Goal: Task Accomplishment & Management: Use online tool/utility

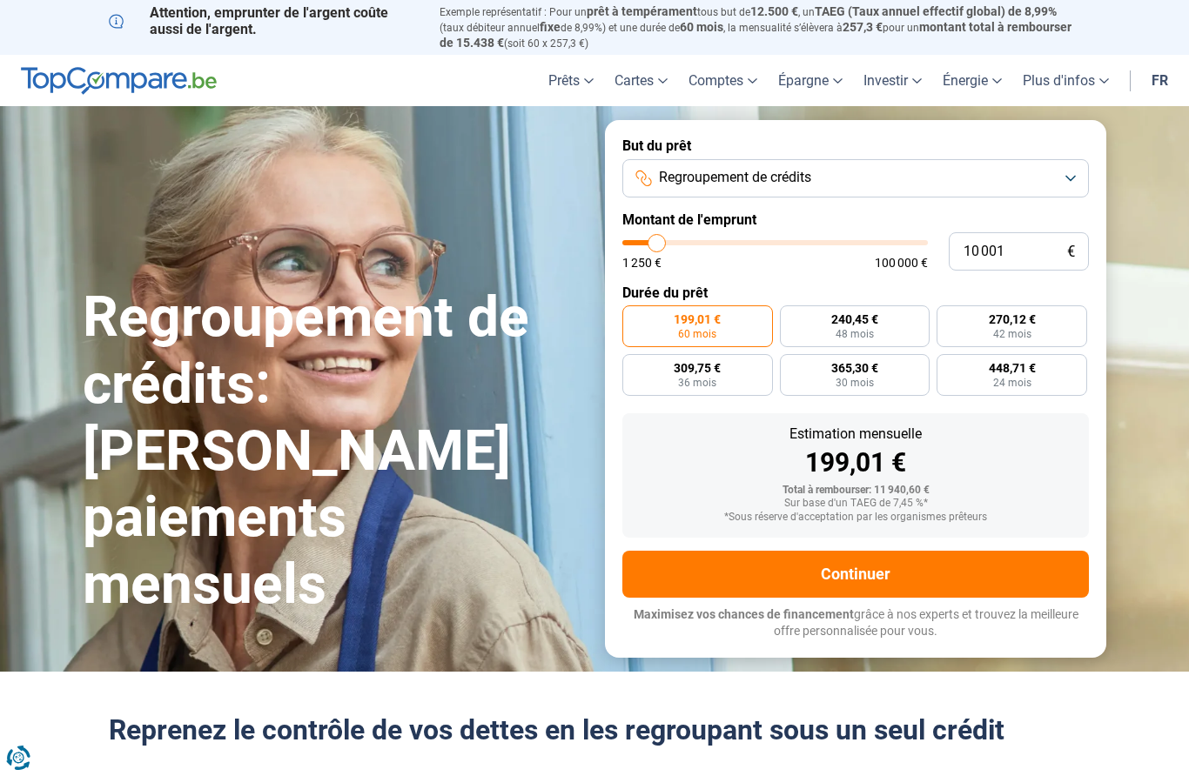
type input "11 000"
type input "11000"
type input "12 000"
type input "12000"
type input "13 000"
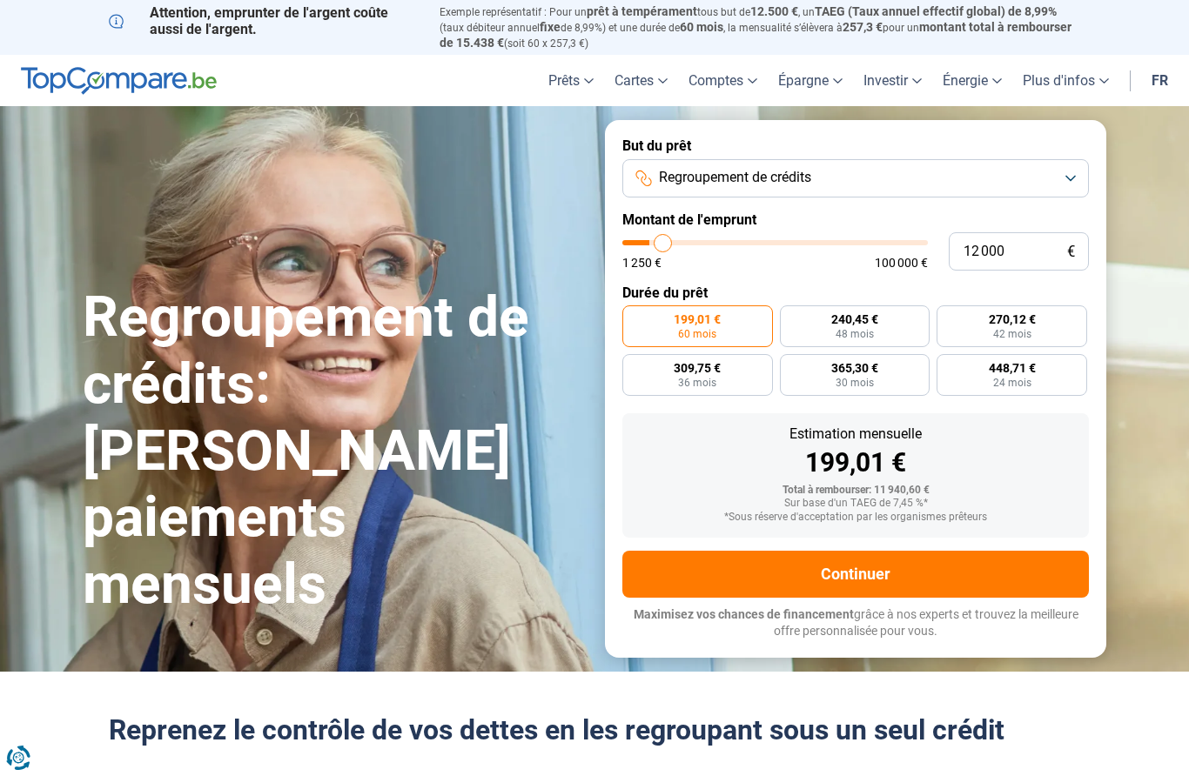
type input "13000"
type input "14 000"
type input "14000"
type input "15 500"
type input "15500"
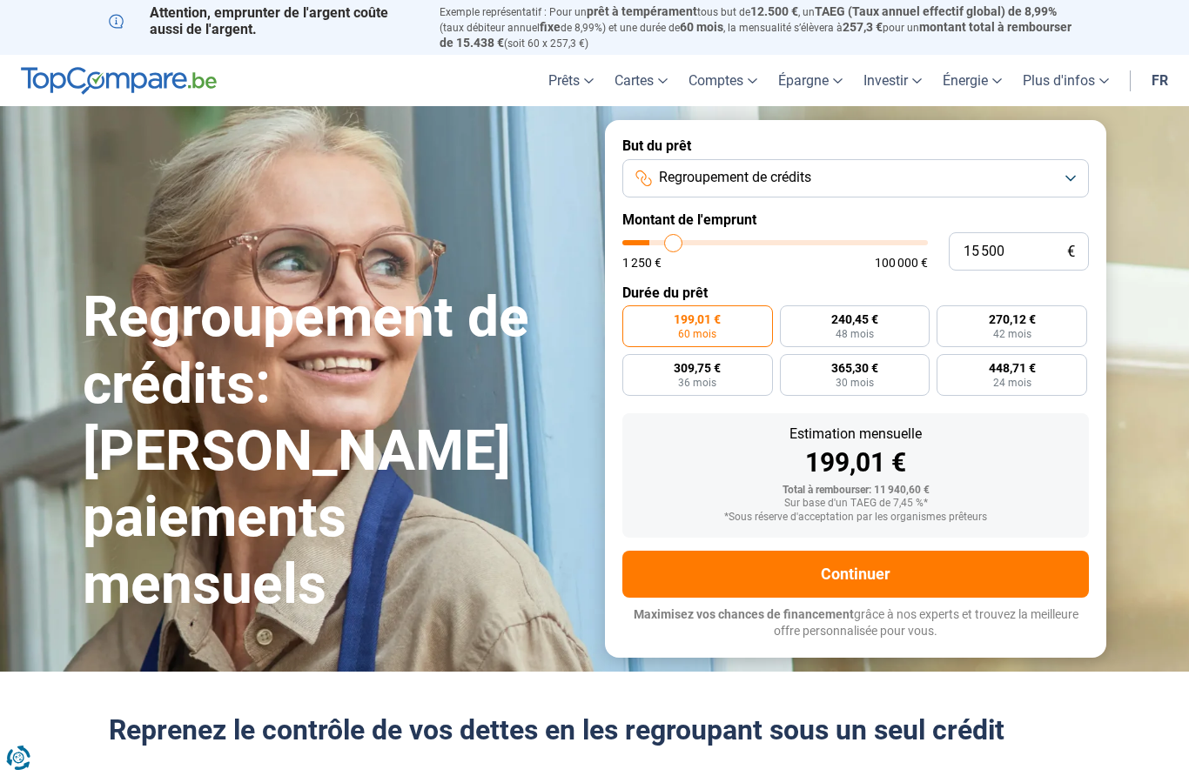
type input "16 750"
type input "16750"
type input "18 000"
type input "18000"
type input "19 250"
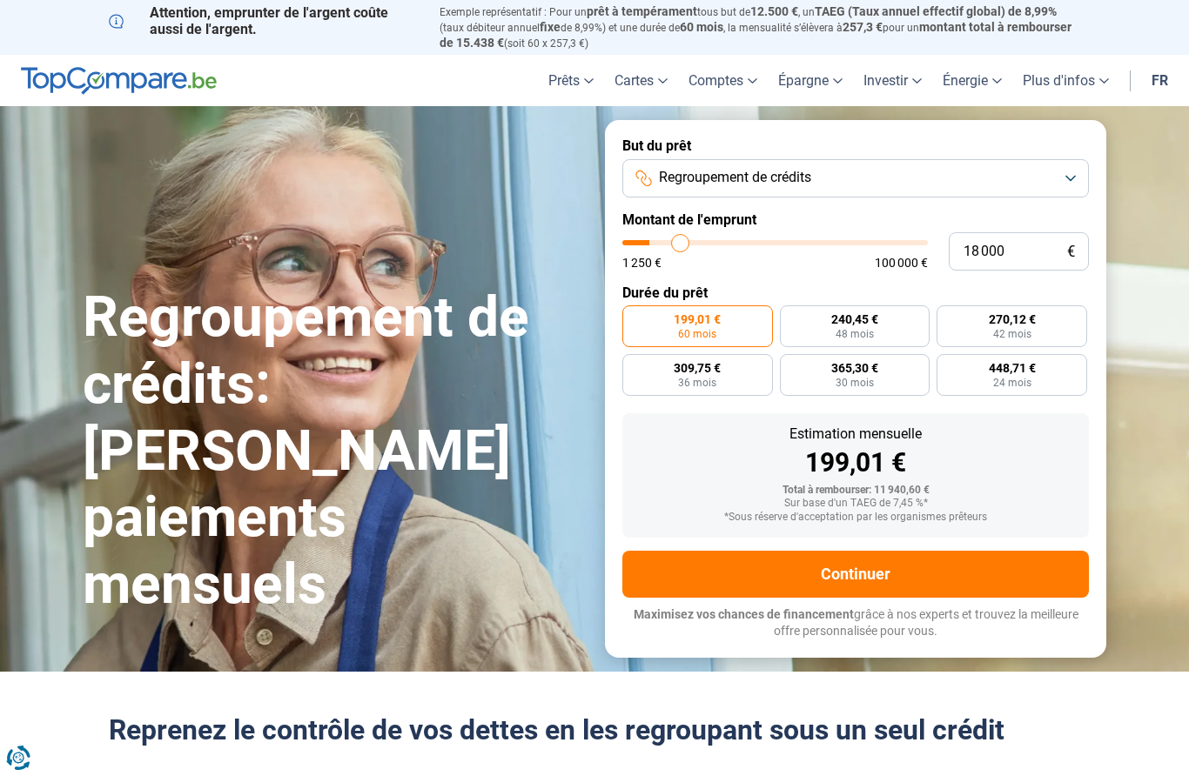
type input "19250"
type input "20 500"
type input "20500"
type input "21 250"
type input "21250"
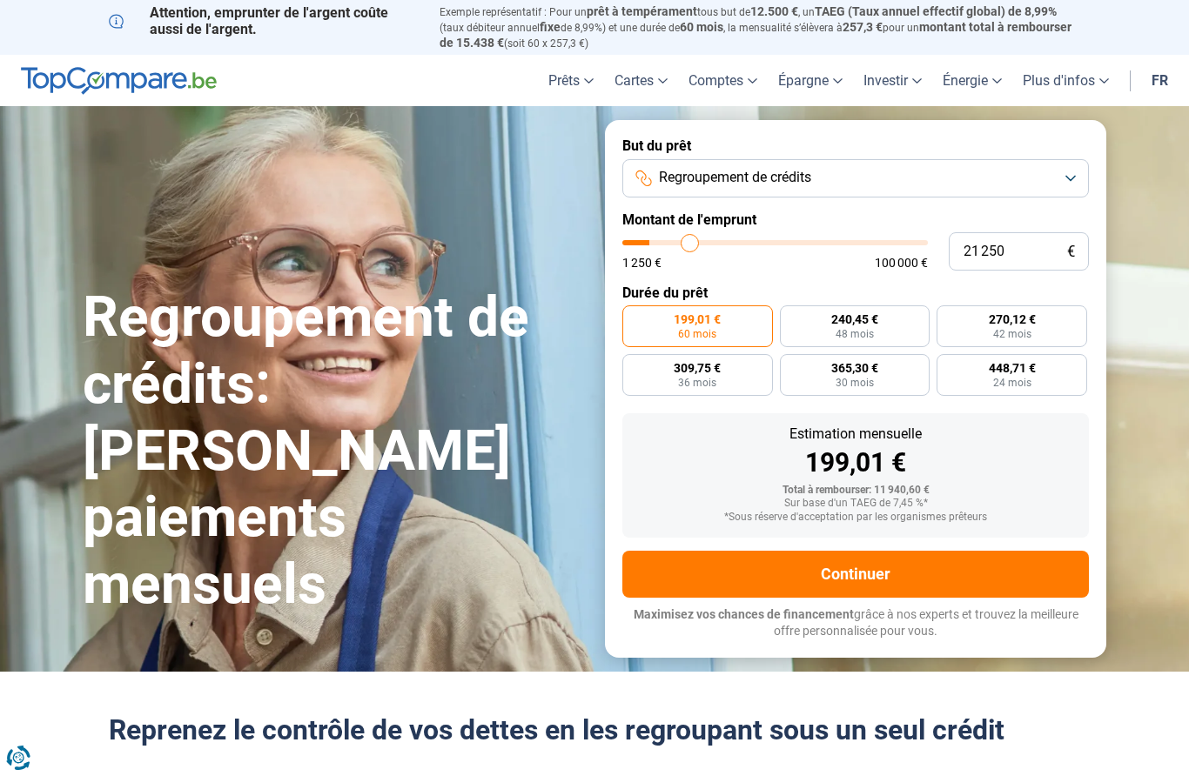
type input "22 500"
type input "22500"
type input "23 750"
type input "23750"
type input "25 000"
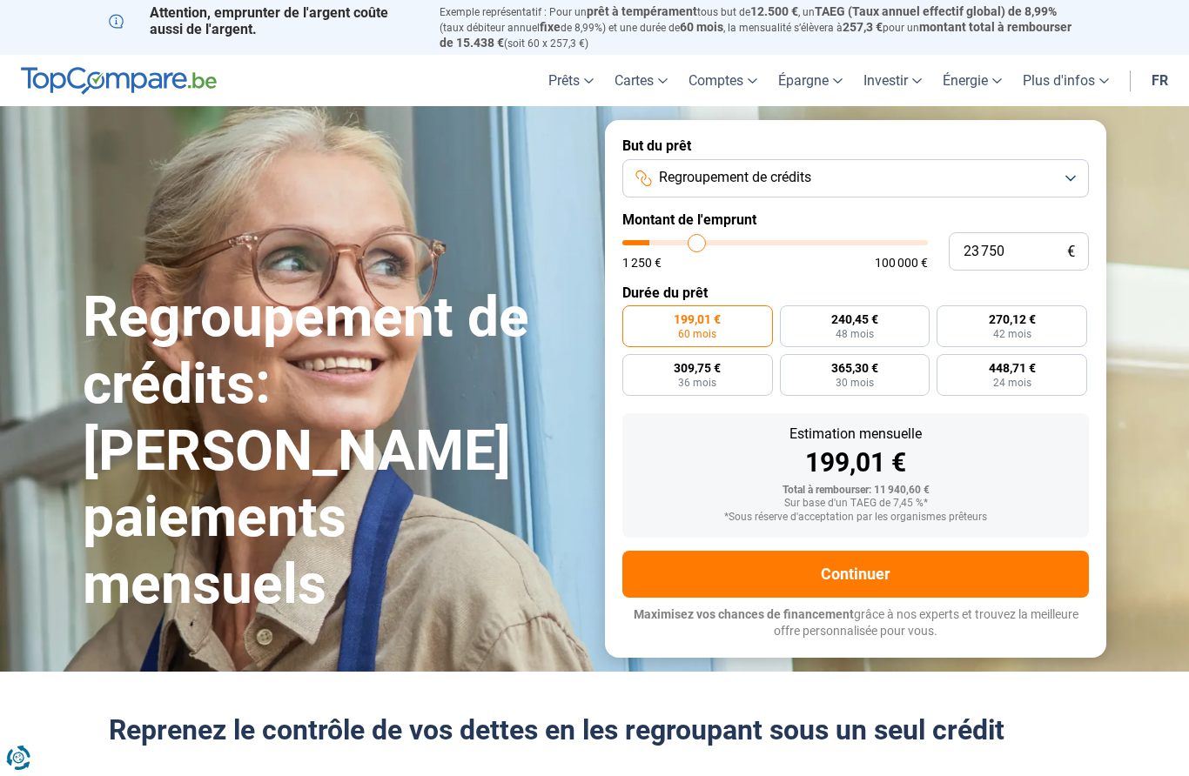
type input "25000"
type input "26 000"
type input "26000"
type input "27 250"
type input "27250"
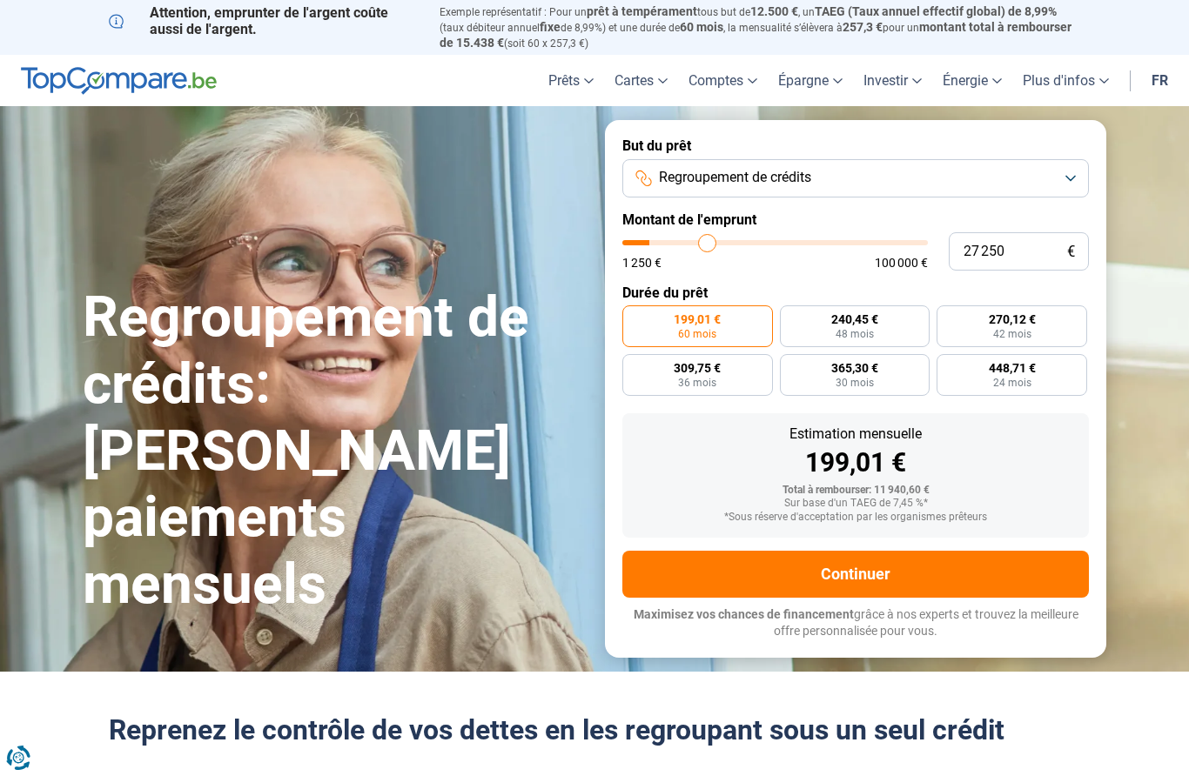
type input "28 500"
type input "28500"
type input "29 500"
type input "29500"
type input "30 500"
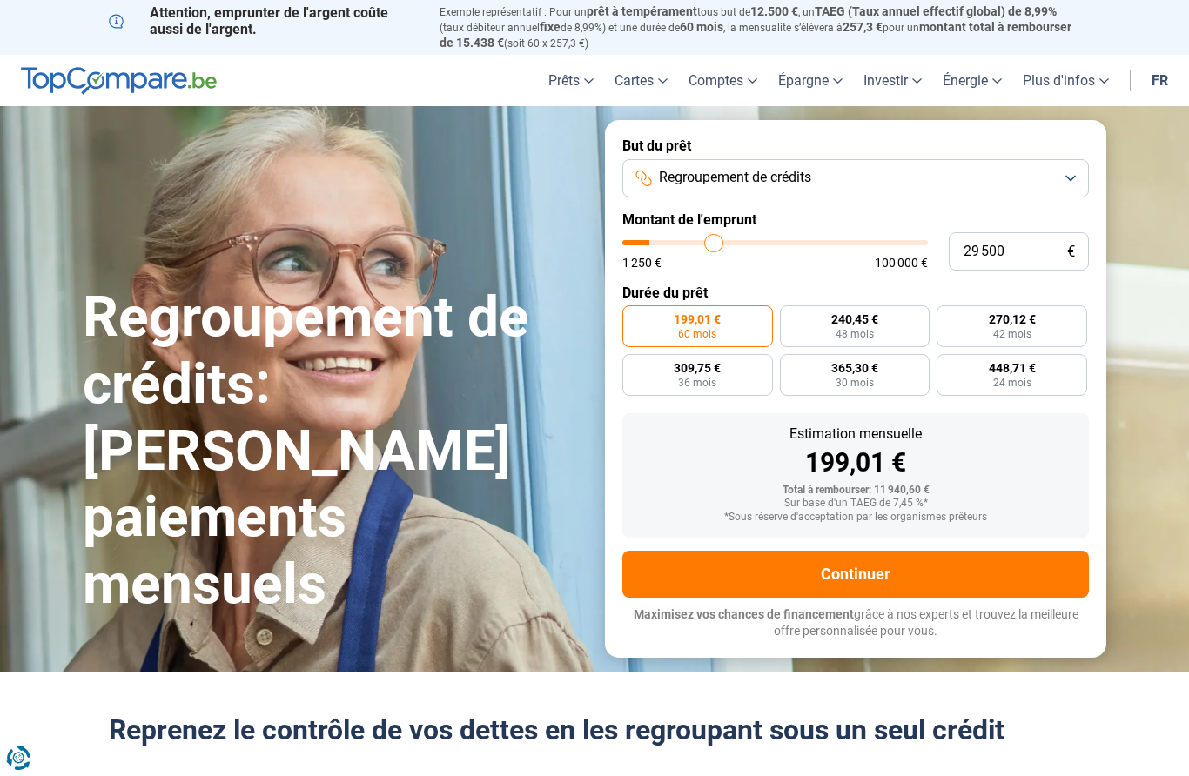
type input "30500"
type input "31 500"
type input "31500"
type input "32 000"
type input "32000"
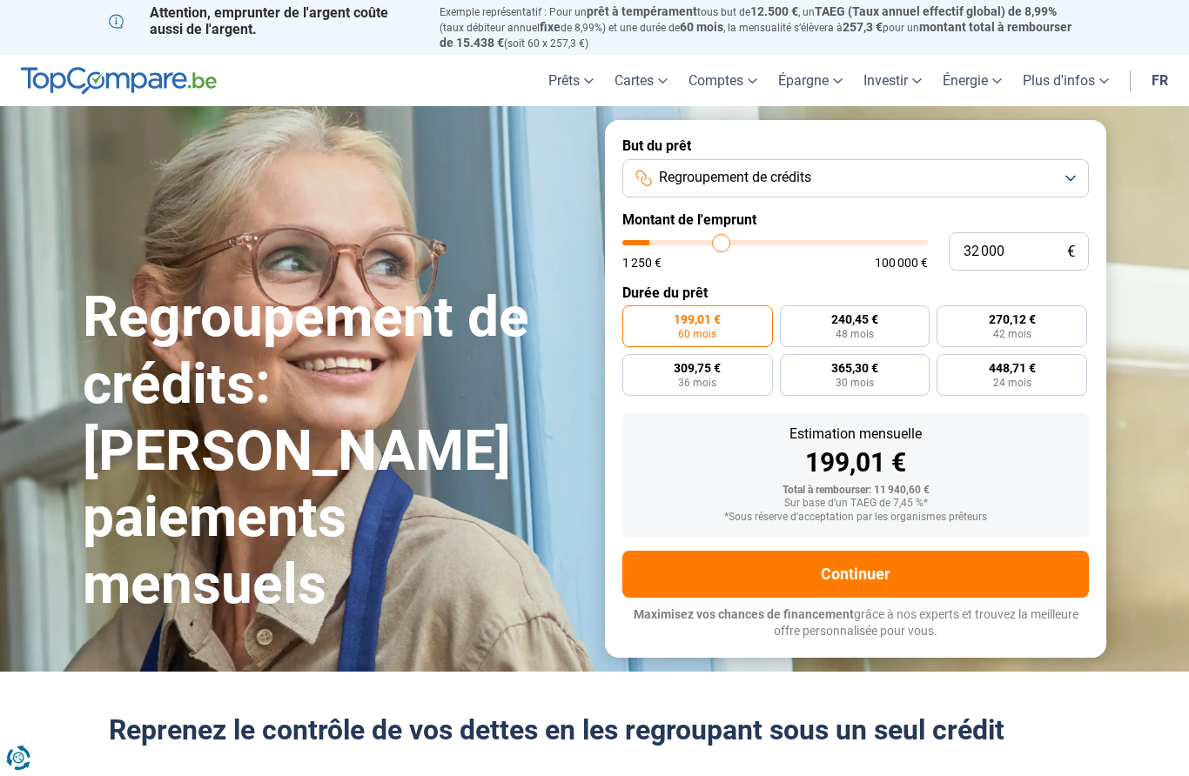
type input "33 000"
type input "33000"
type input "33 500"
type input "33500"
type input "34 250"
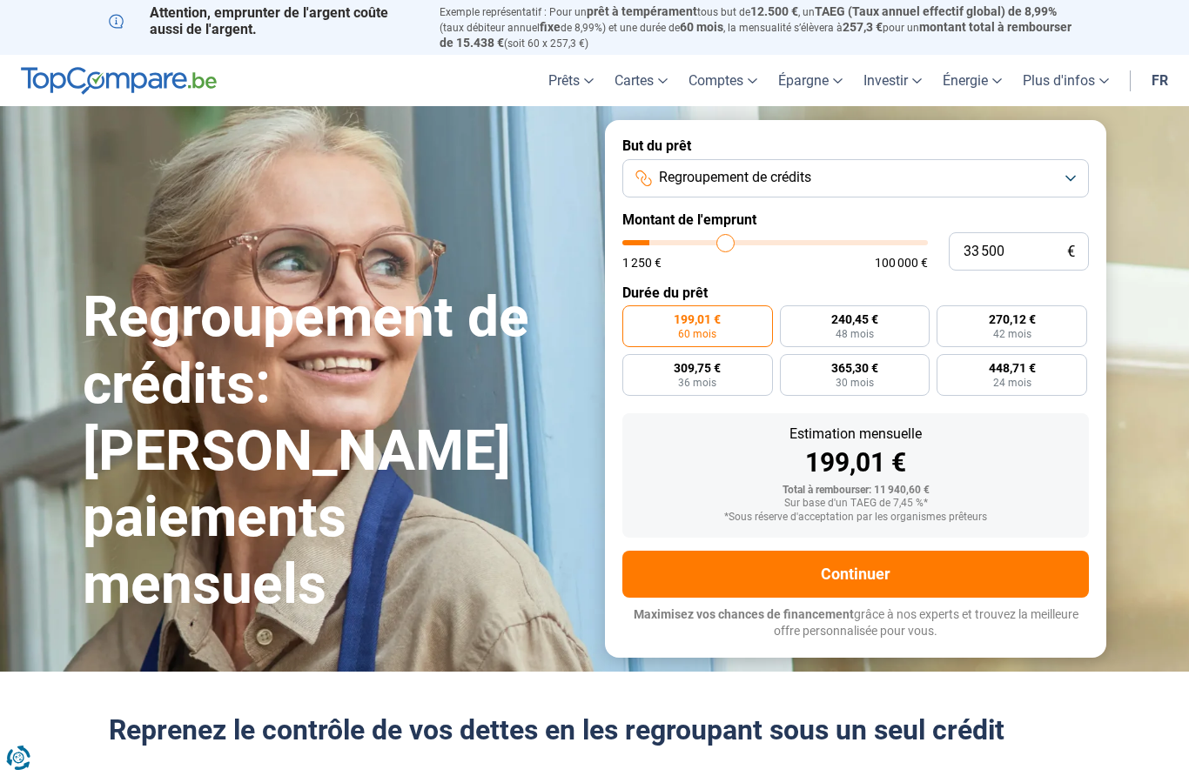
type input "34250"
type input "34 750"
type input "34750"
type input "35 000"
type input "35000"
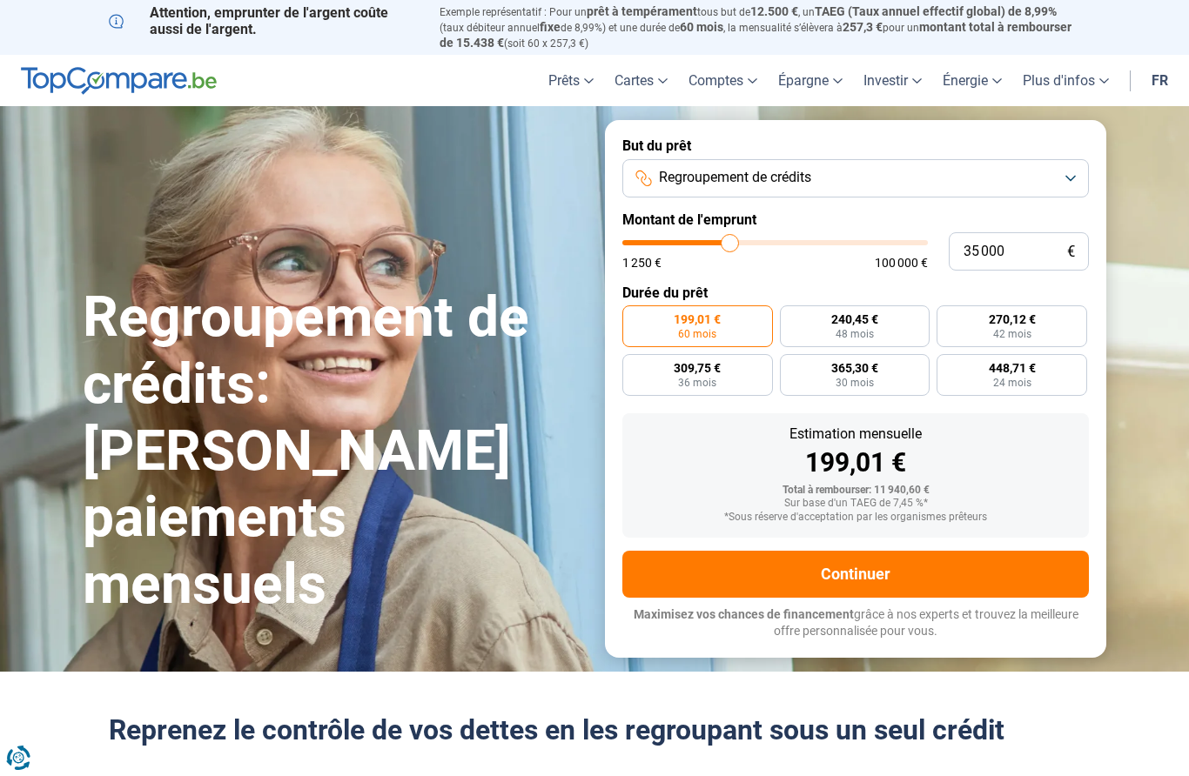
type input "35 750"
type input "35750"
type input "36 000"
type input "36000"
type input "36 250"
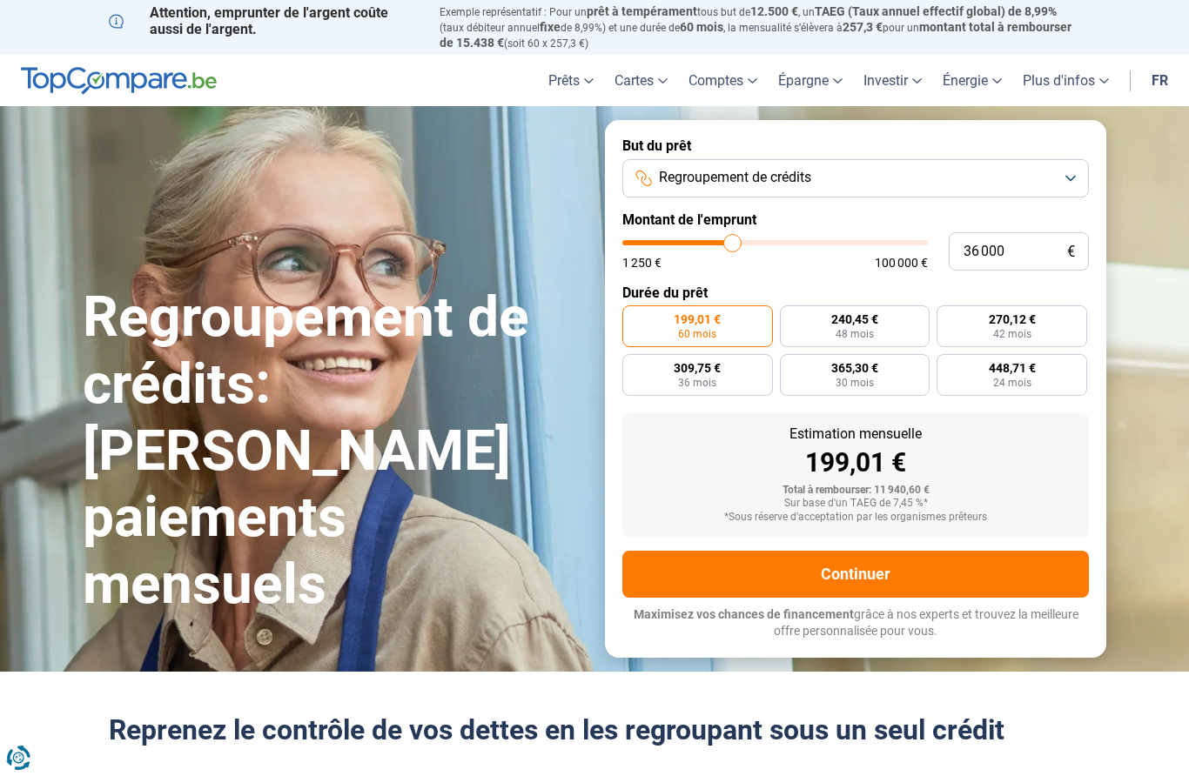
type input "36250"
type input "36 500"
type input "36500"
type input "37 000"
type input "37000"
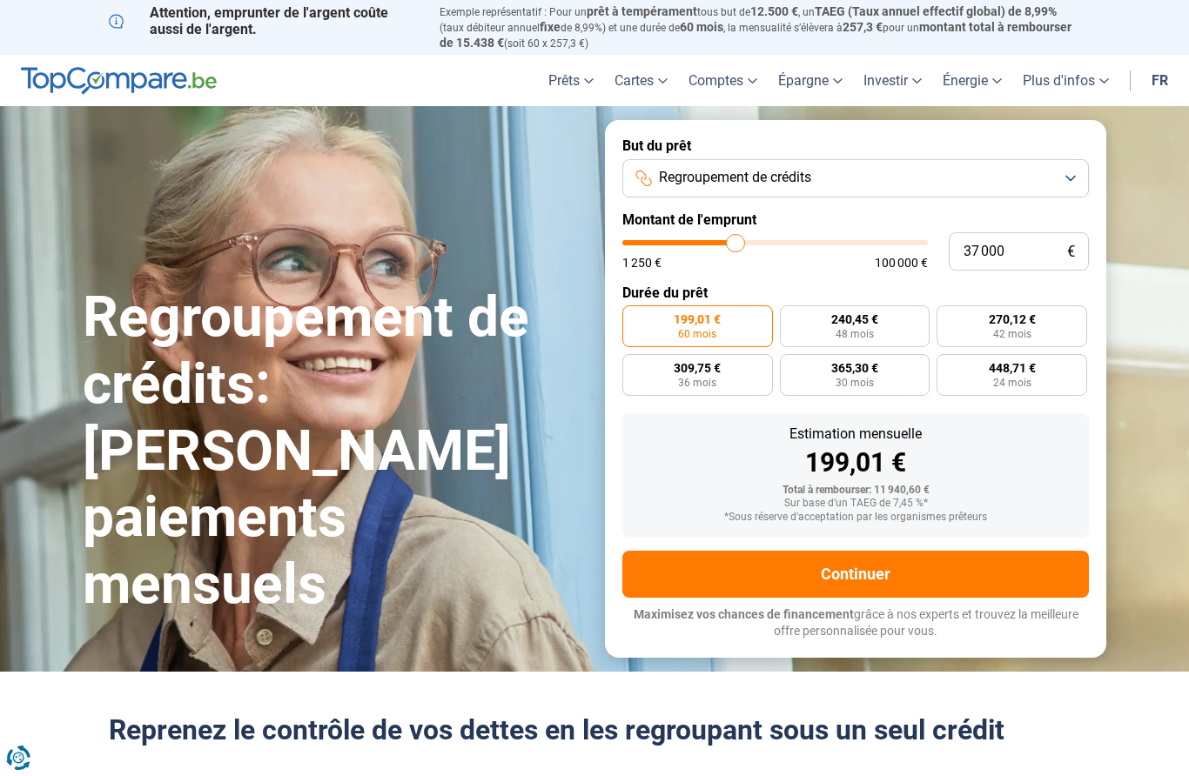
type input "37 250"
type input "37250"
type input "37 500"
type input "37500"
type input "37 750"
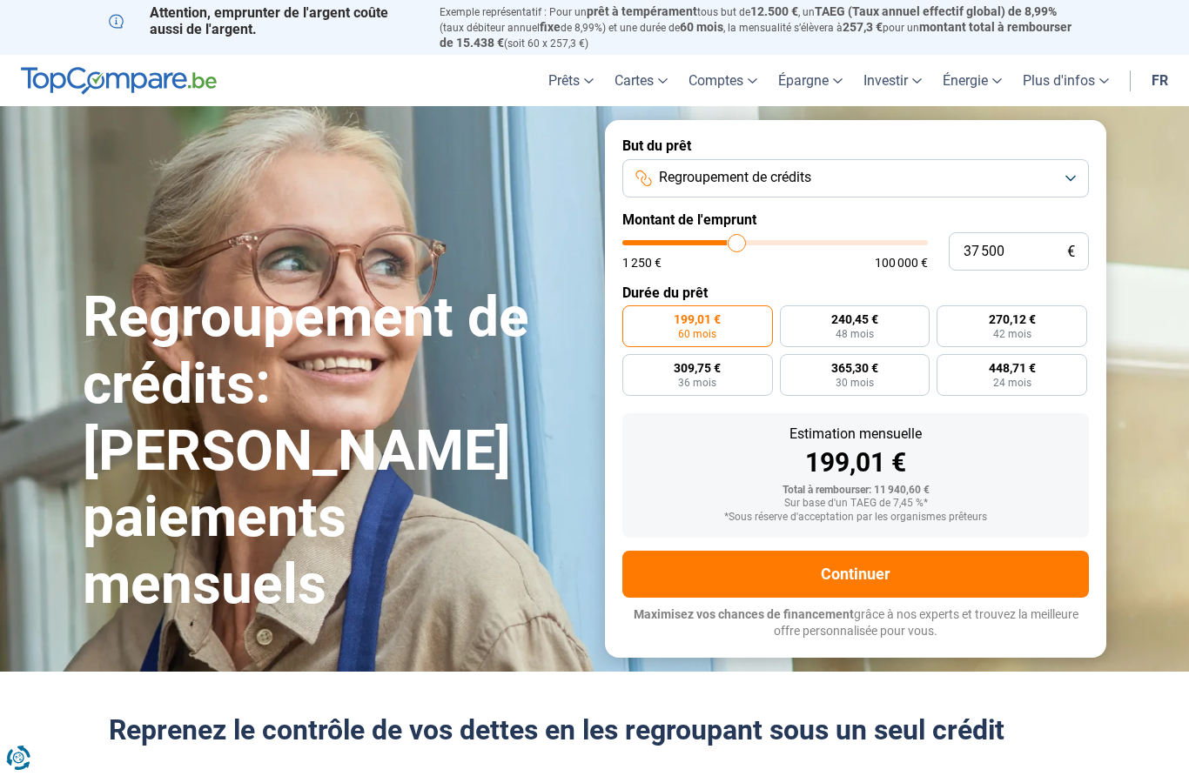
type input "37750"
type input "38 000"
type input "38000"
type input "38 500"
type input "38500"
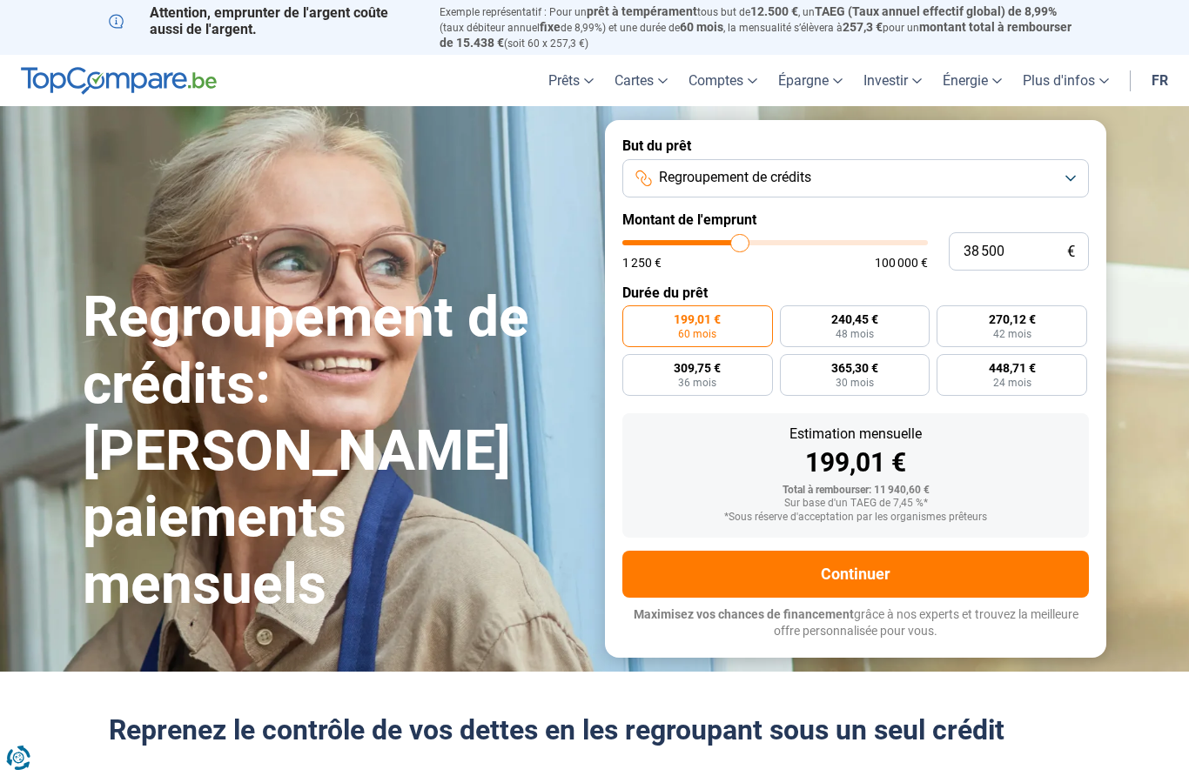
type input "38 750"
type input "38750"
type input "39 250"
type input "39250"
type input "40 000"
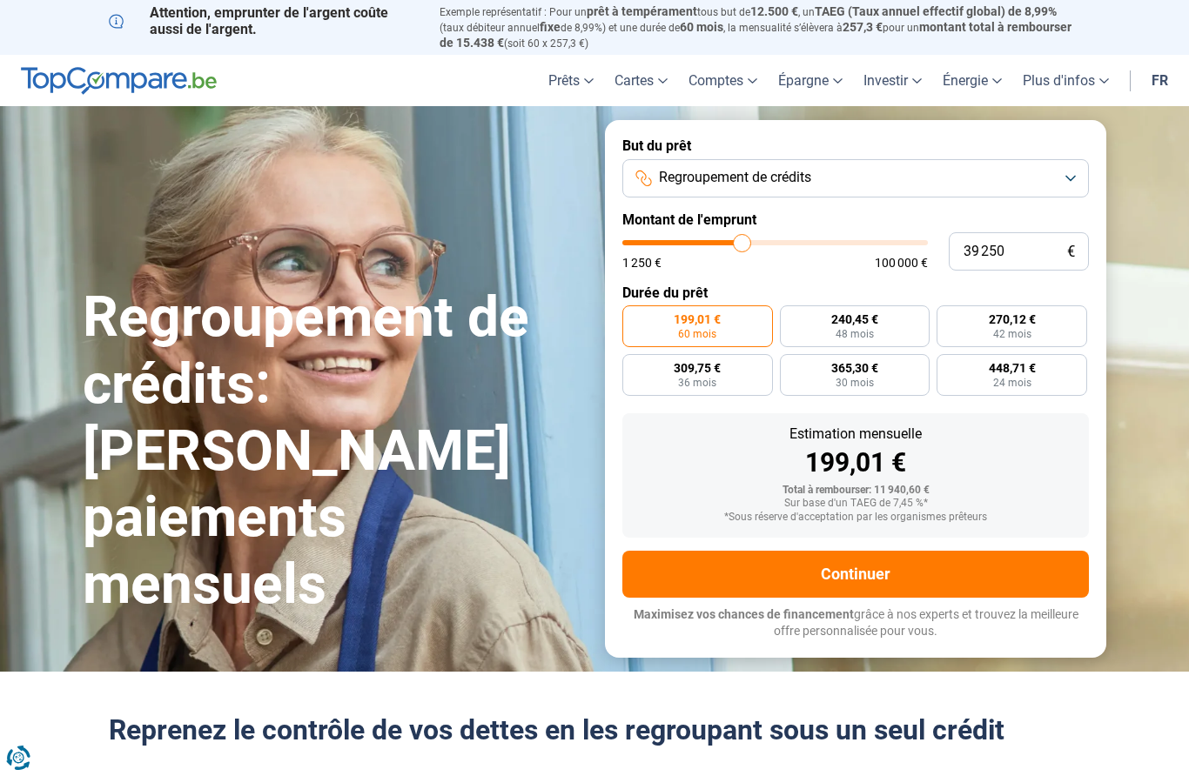
type input "40000"
type input "40 250"
type input "40250"
type input "40 750"
type input "40750"
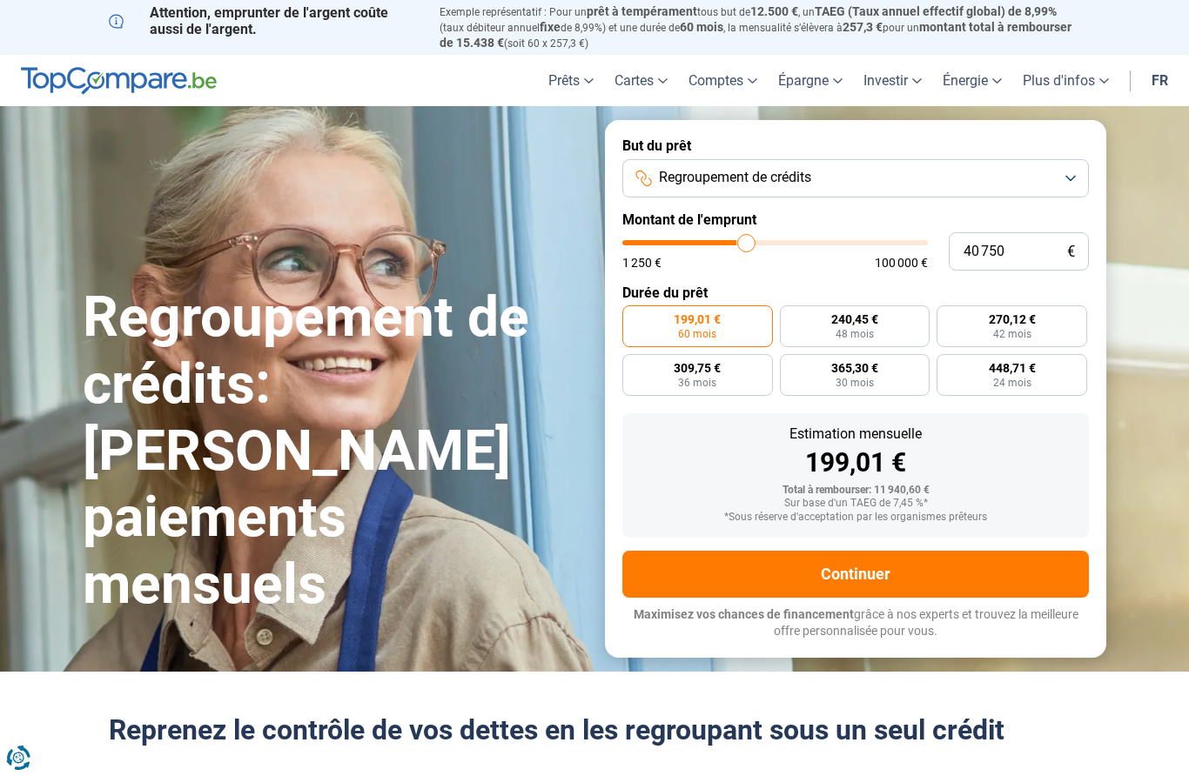
type input "41 000"
type input "41000"
type input "41 500"
type input "41500"
type input "41 750"
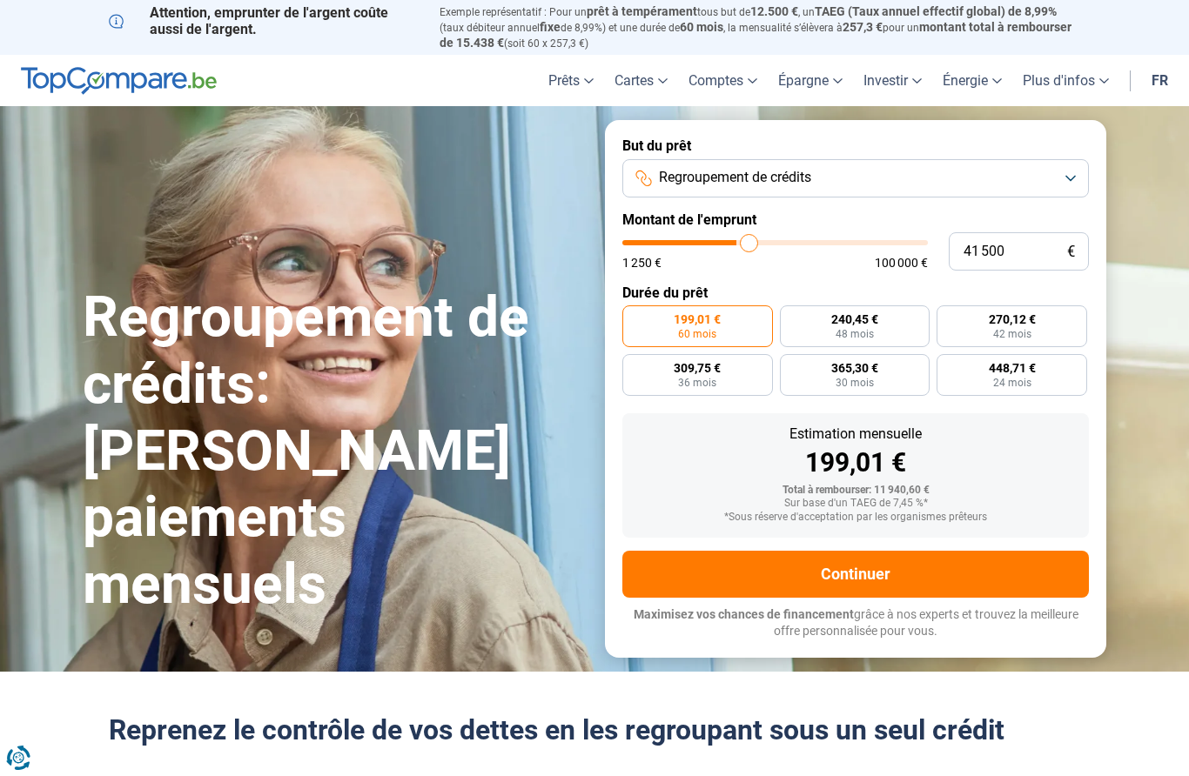
type input "41750"
type input "42 000"
type input "42000"
type input "42 250"
type input "42250"
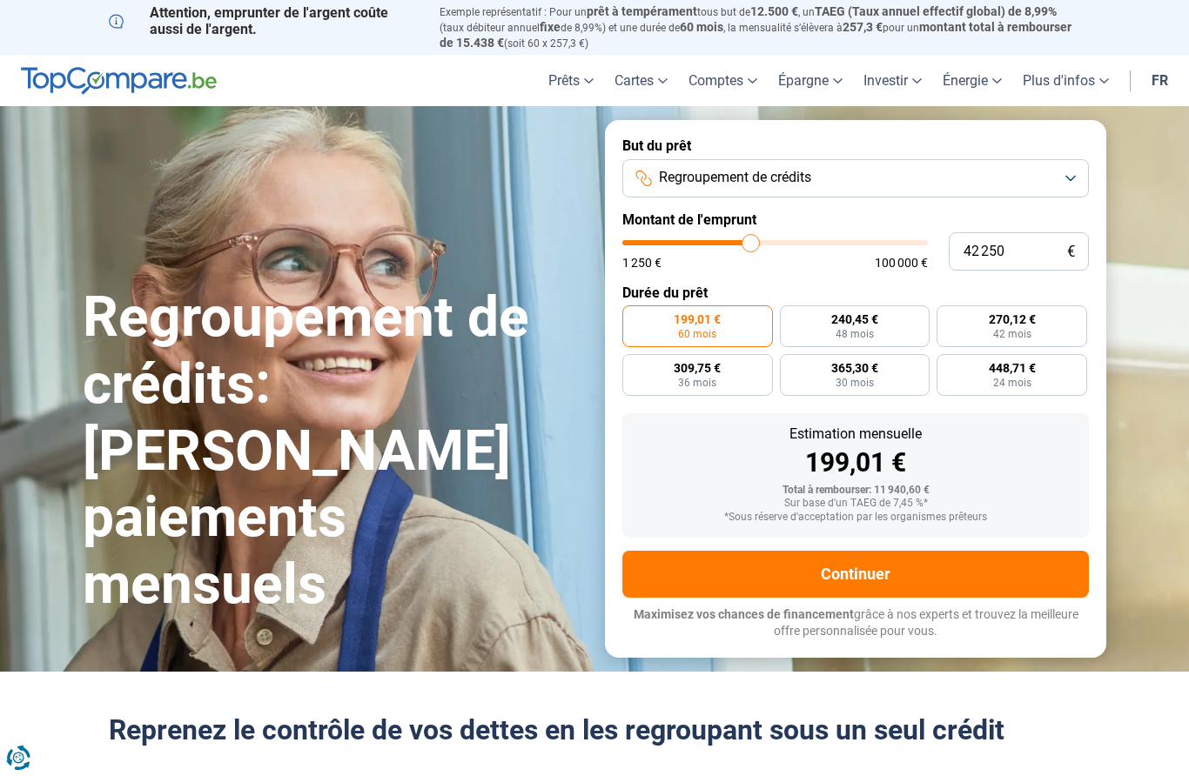
type input "42 000"
type input "42000"
type input "41 750"
type input "41750"
type input "41 500"
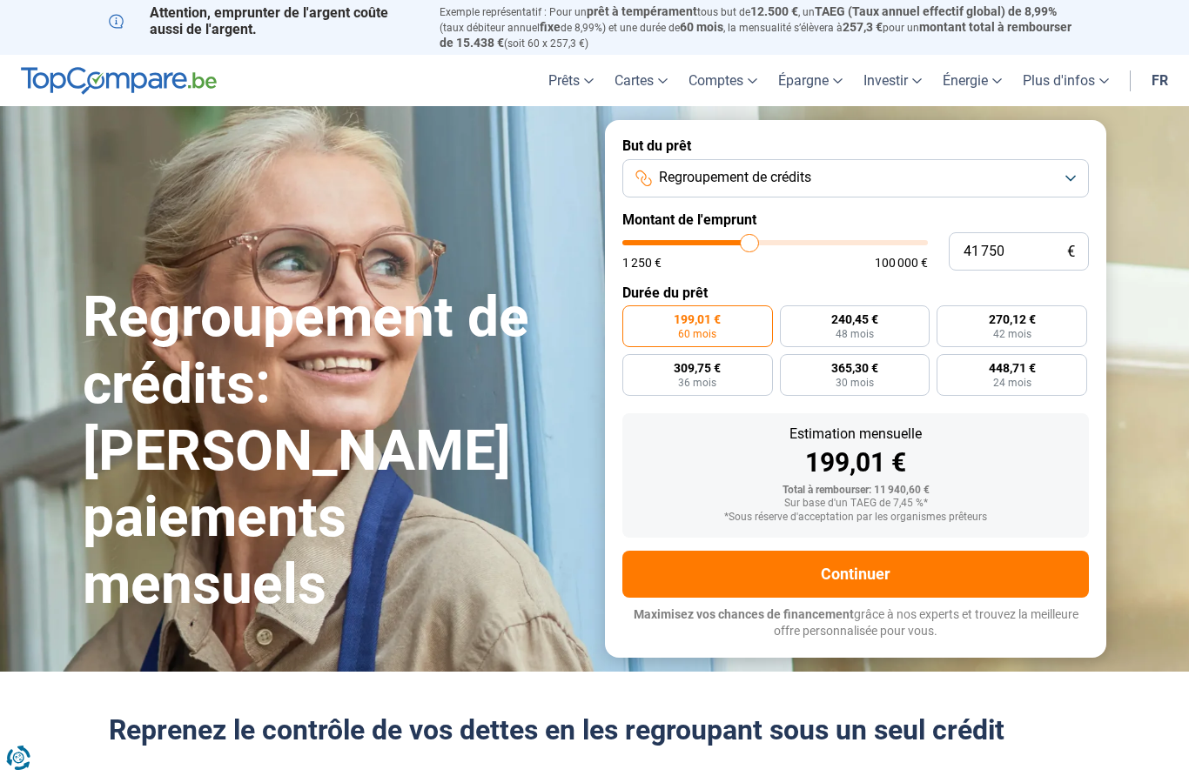
type input "41500"
type input "41 000"
type input "41000"
type input "41 500"
type input "41500"
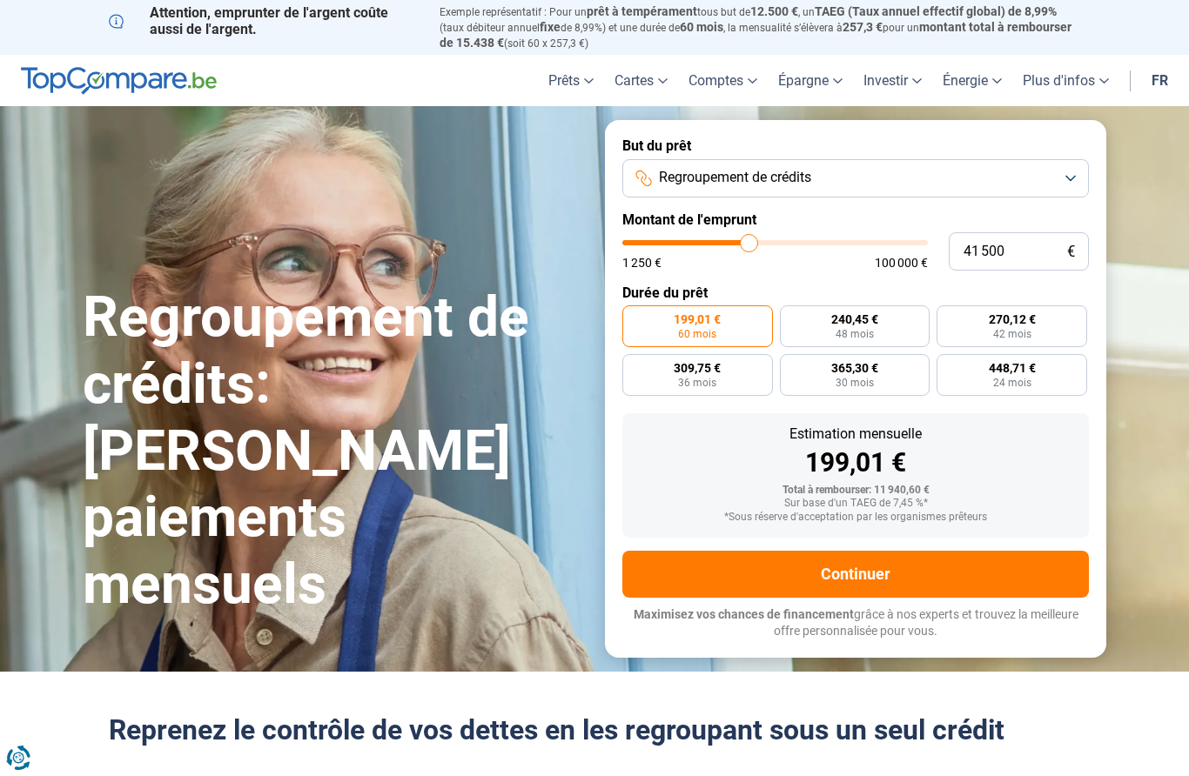
type input "41 750"
type input "41750"
type input "42 000"
type input "42000"
type input "42 250"
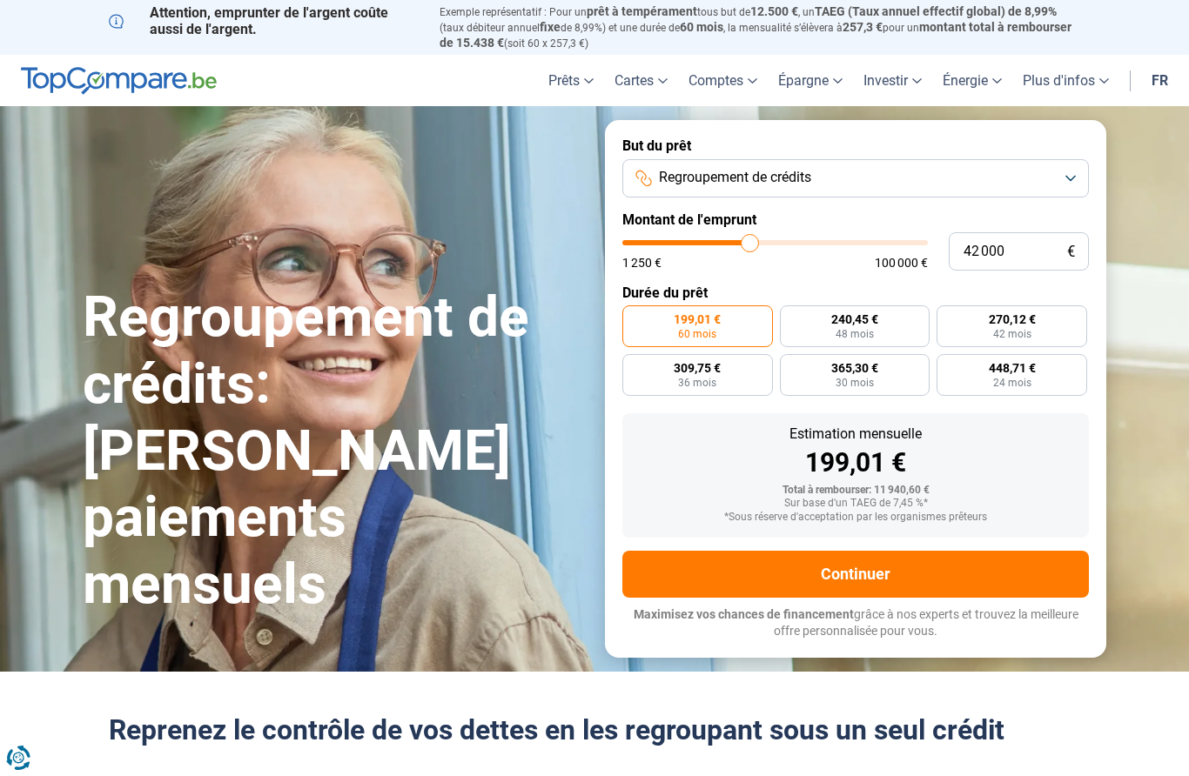
type input "42250"
type input "42 750"
type input "42750"
type input "43 000"
type input "43000"
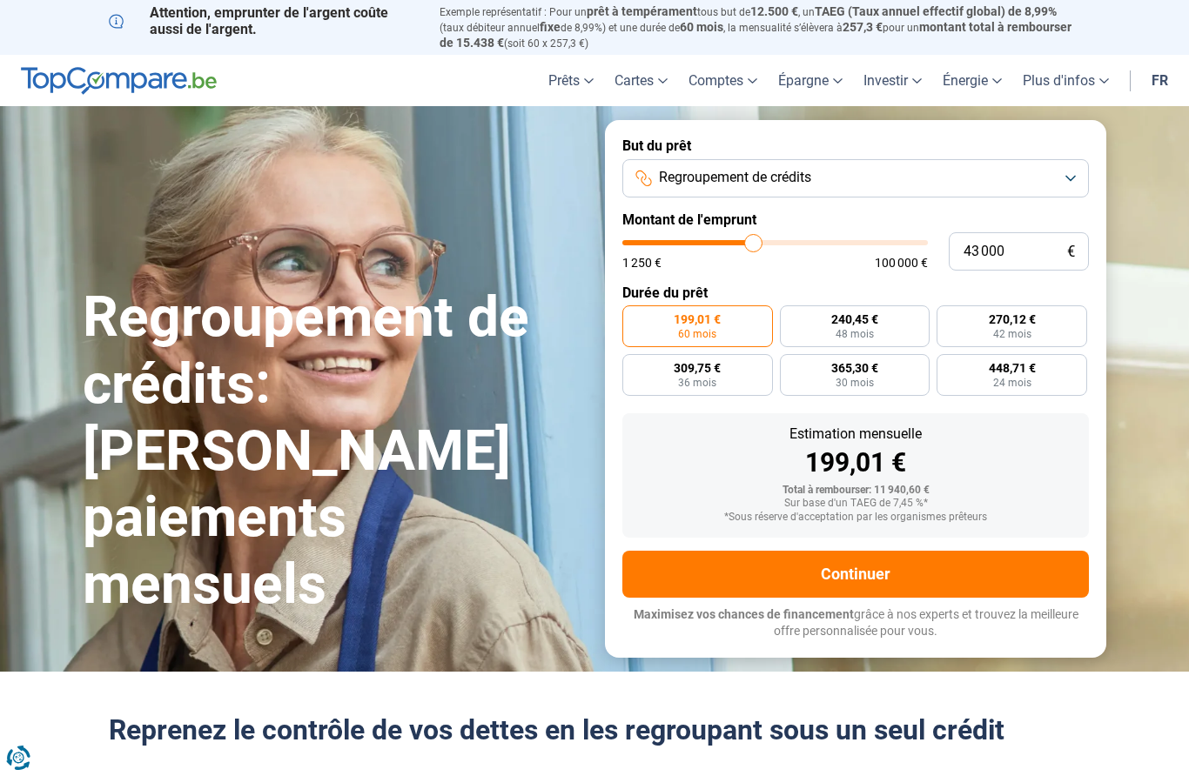
type input "43 250"
type input "43250"
type input "43 500"
type input "43500"
type input "43 750"
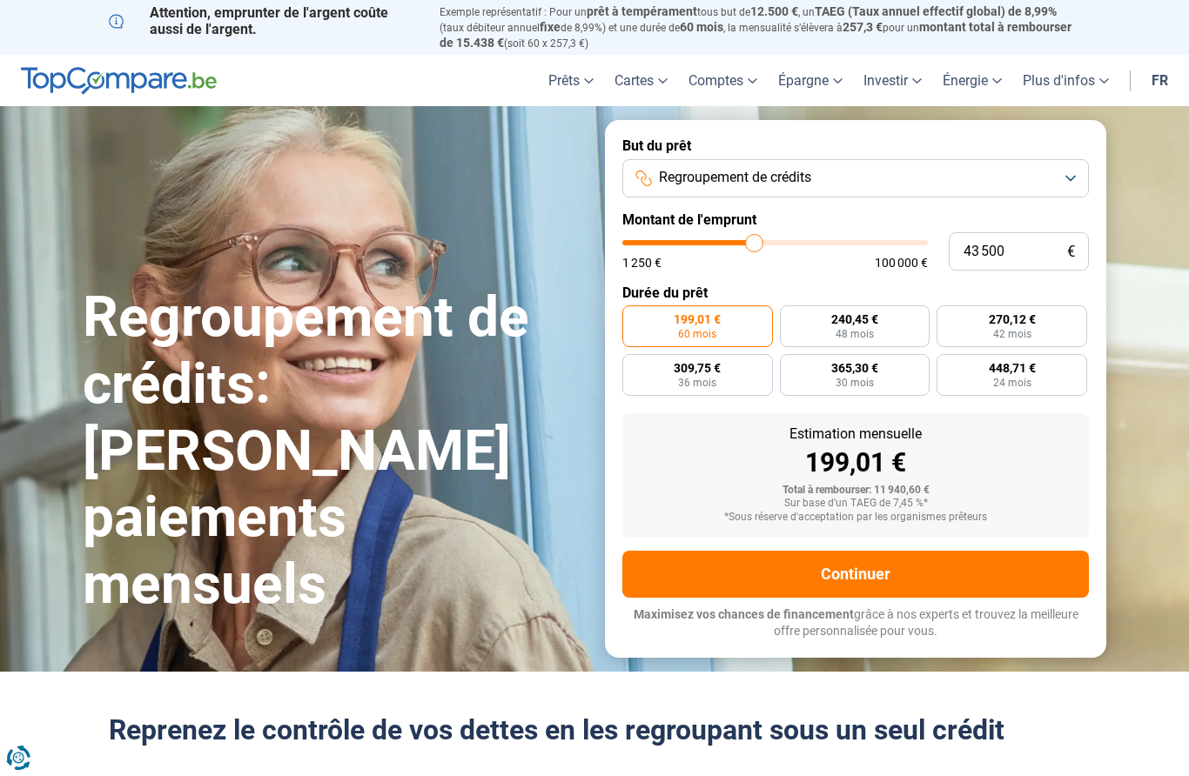
type input "43750"
type input "44 250"
type input "44250"
type input "44 500"
type input "44500"
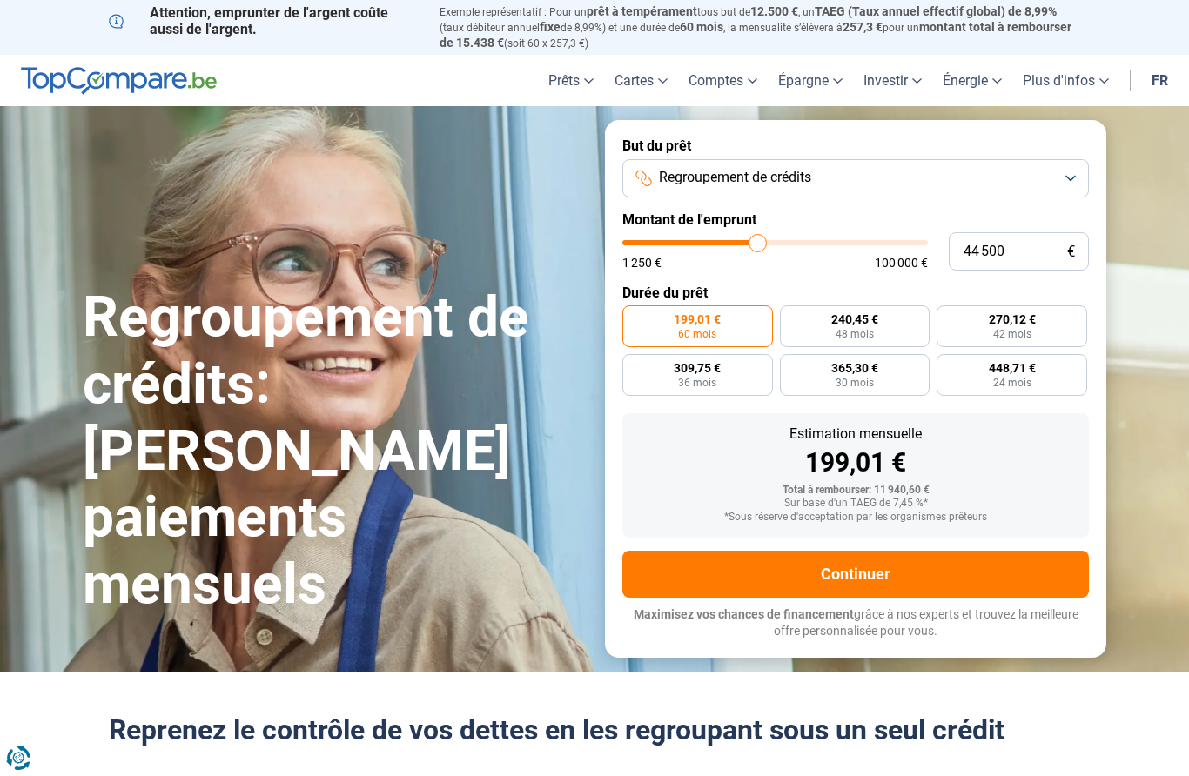
type input "44 750"
type input "44750"
type input "45 000"
type input "45000"
type input "45 250"
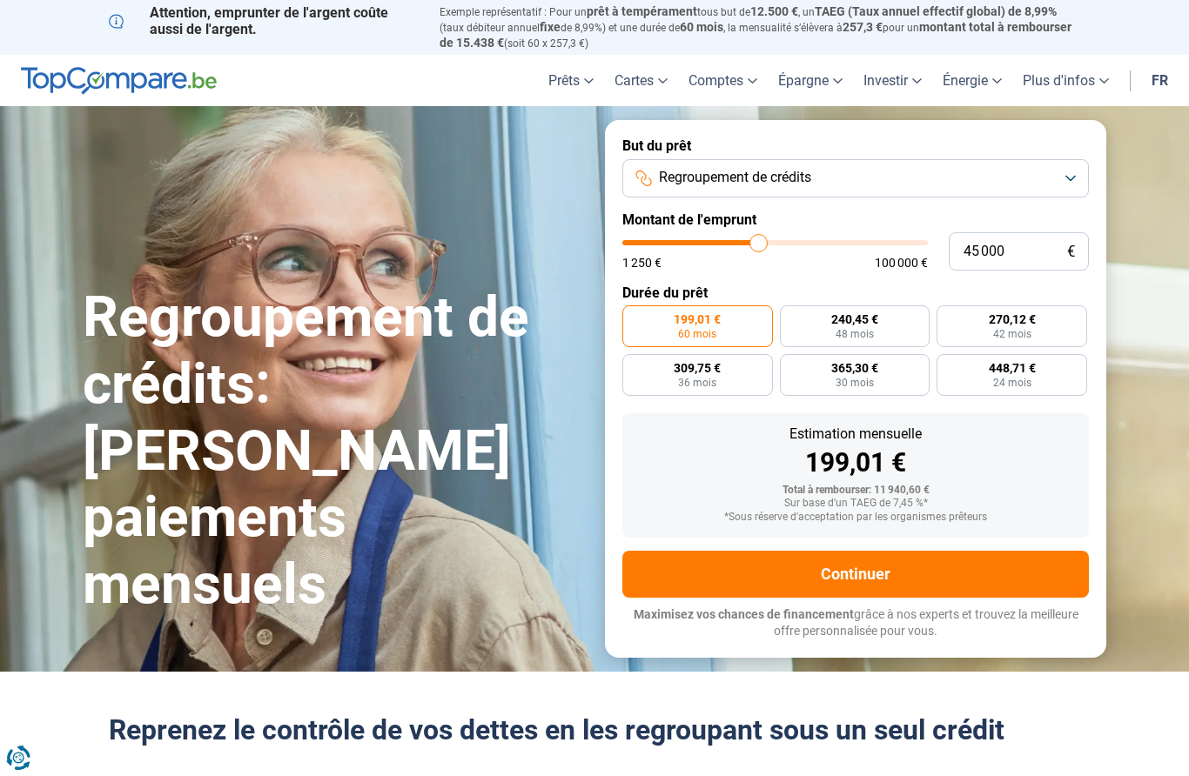
type input "45250"
type input "45 000"
type input "45000"
type input "44 750"
type input "44750"
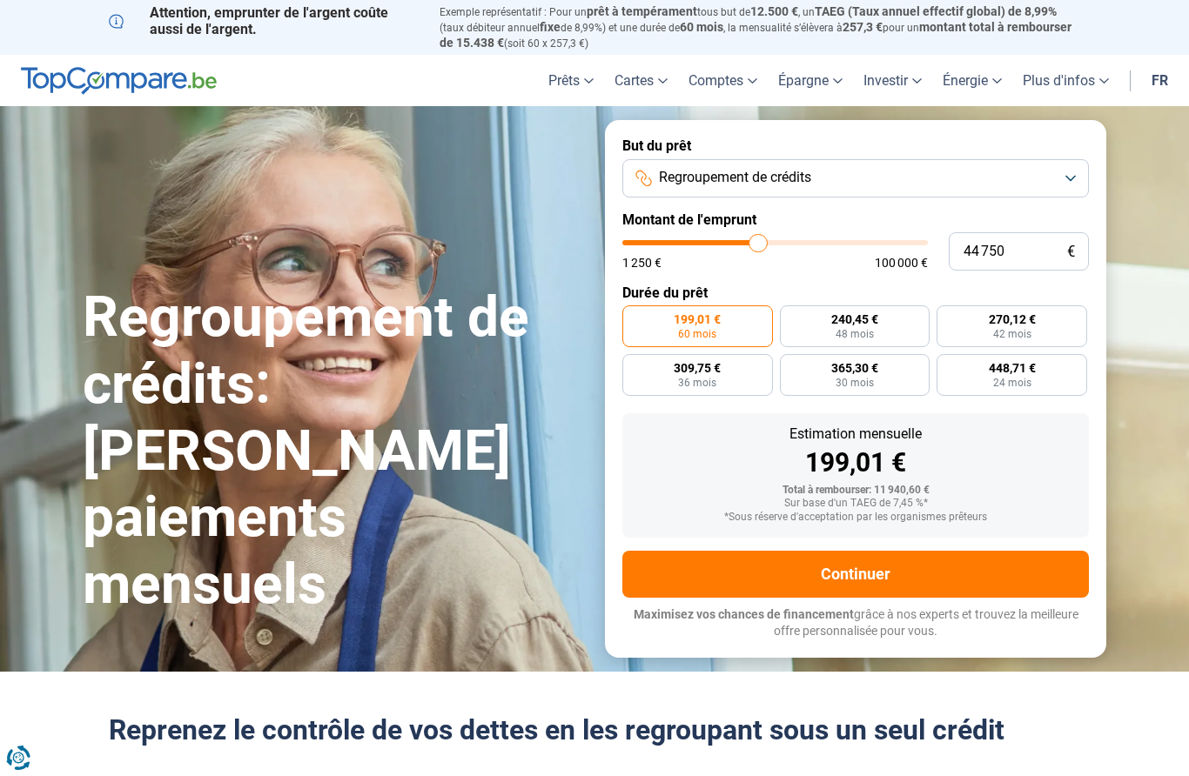
type input "45 000"
type input "45000"
type input "45 250"
type input "45250"
type input "45 000"
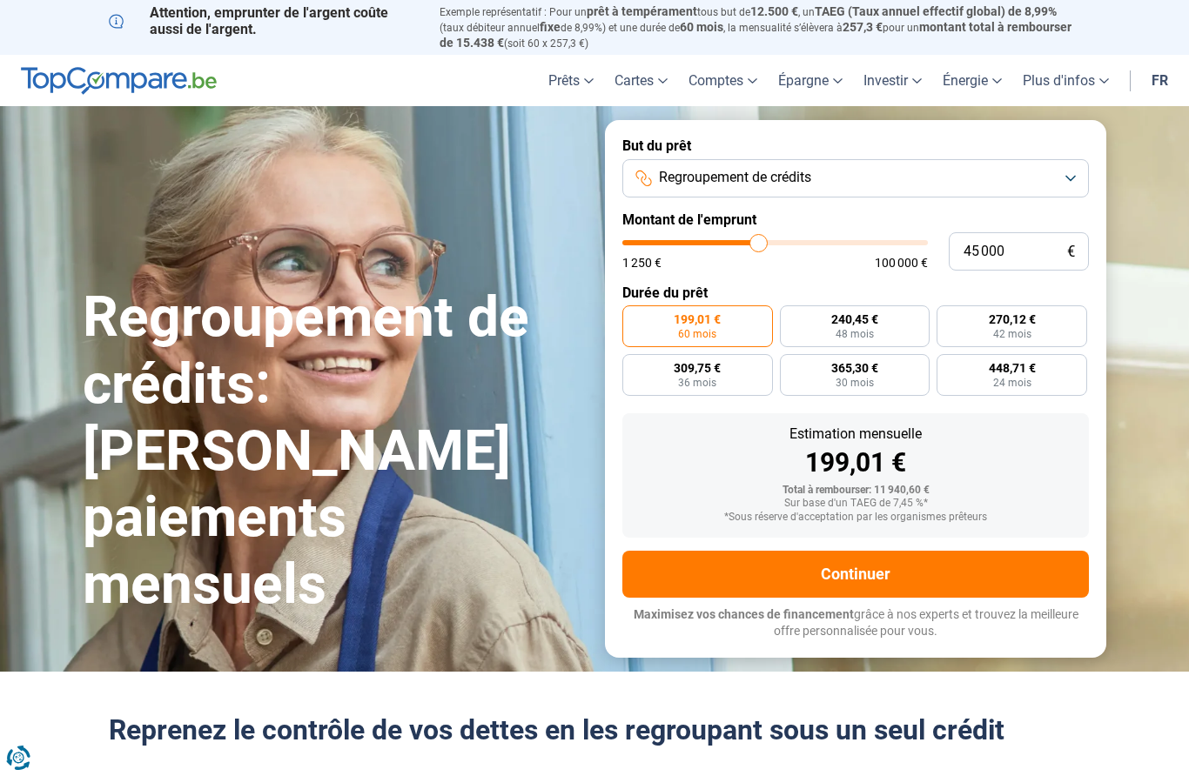
type input "45000"
radio input "false"
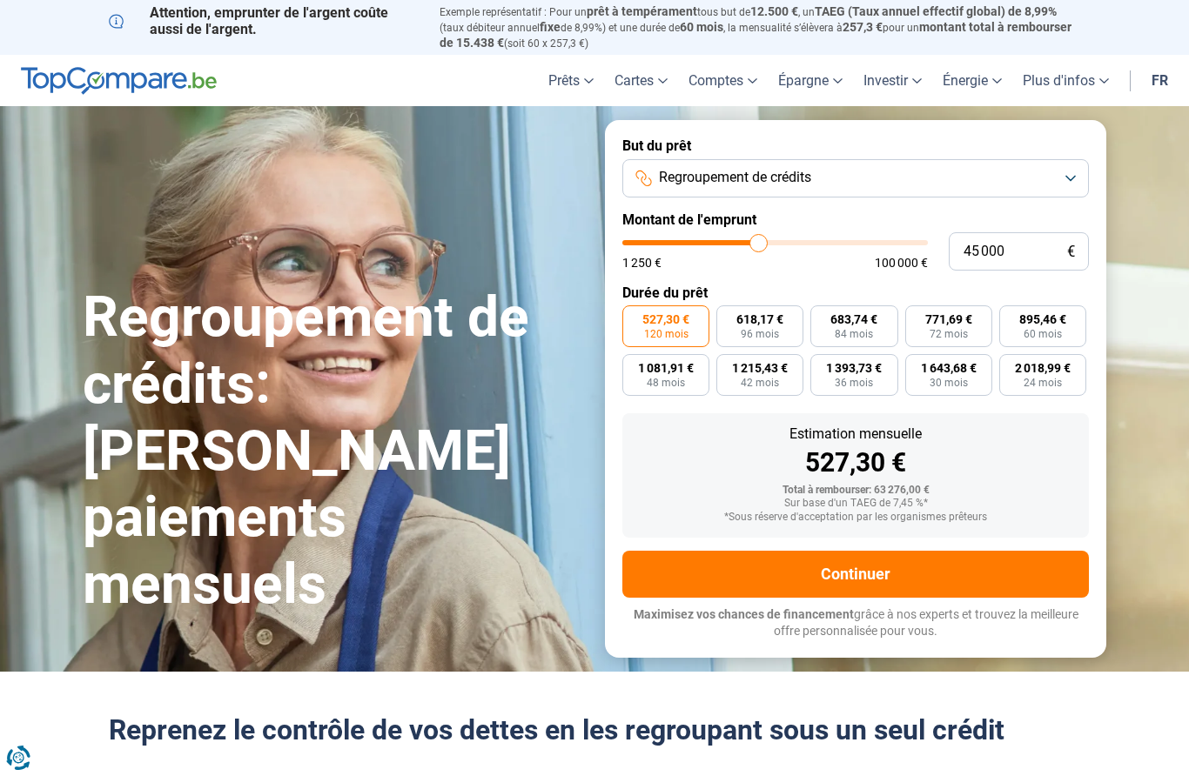
type input "46 500"
type input "46500"
type input "46 750"
type input "46750"
type input "47 250"
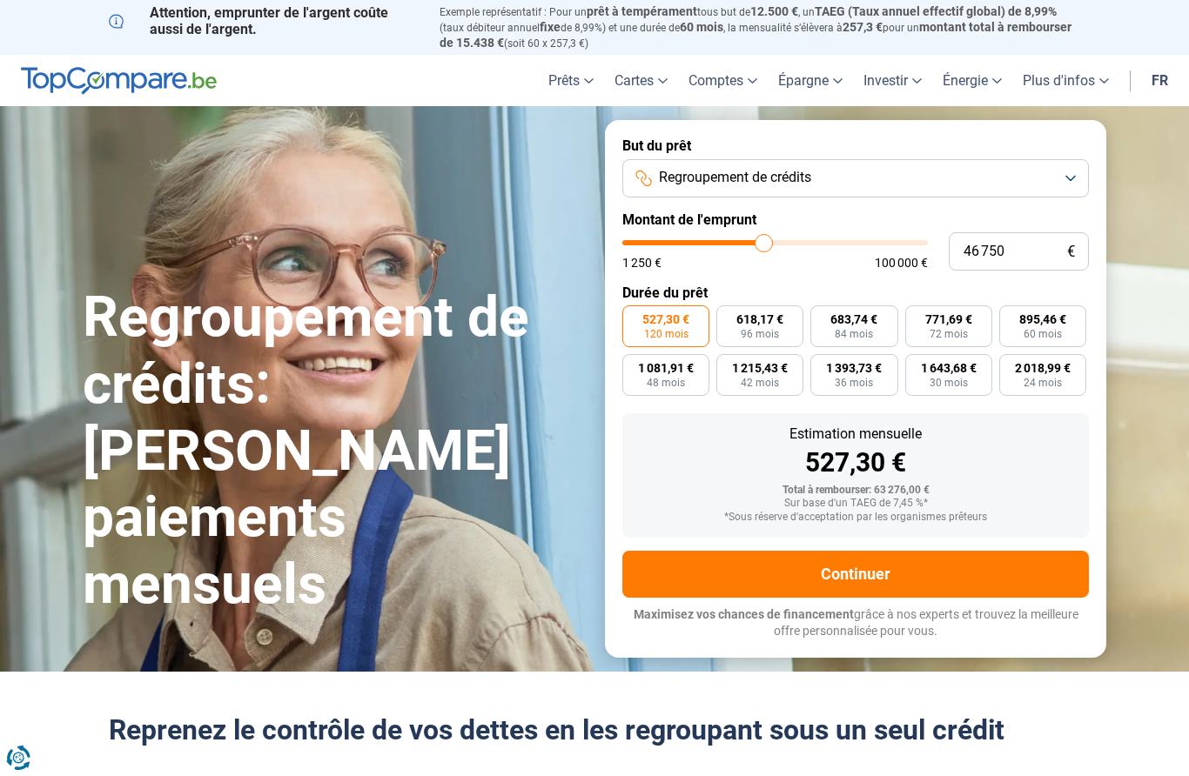
type input "47250"
type input "47 500"
type input "47500"
type input "47 750"
type input "47750"
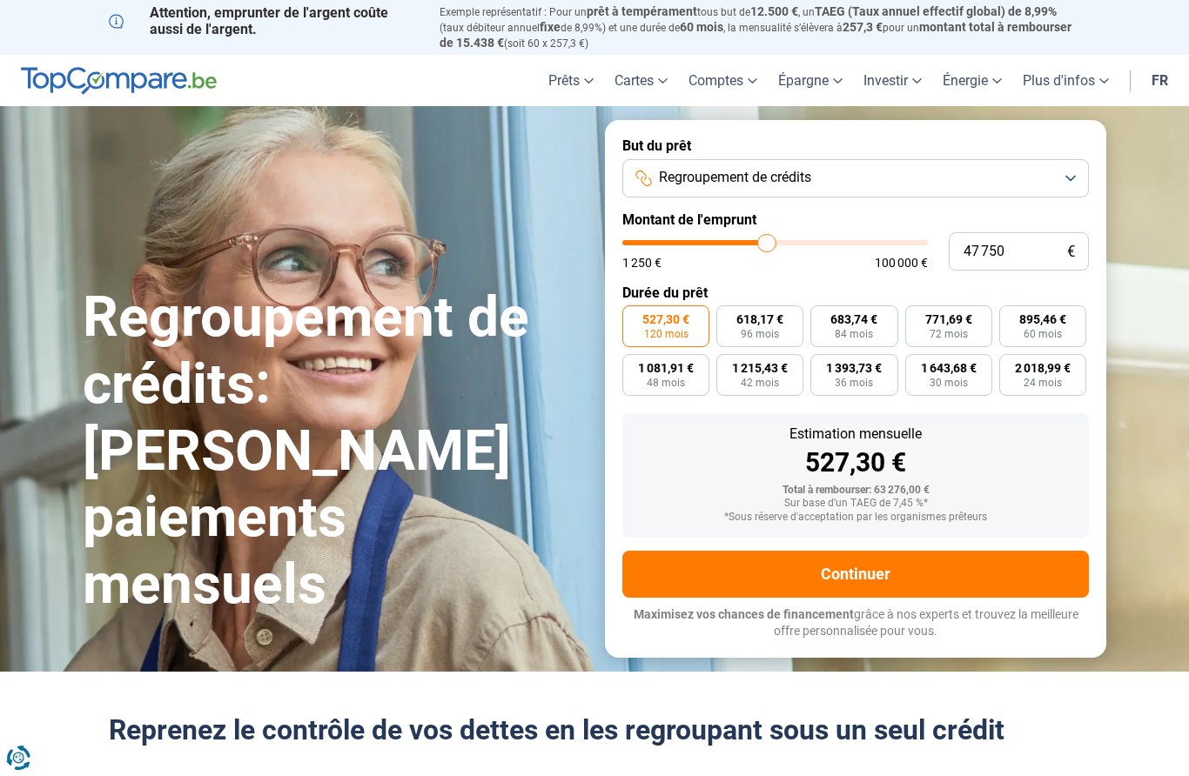
type input "48 000"
type input "48000"
type input "48 250"
type input "48250"
type input "48 750"
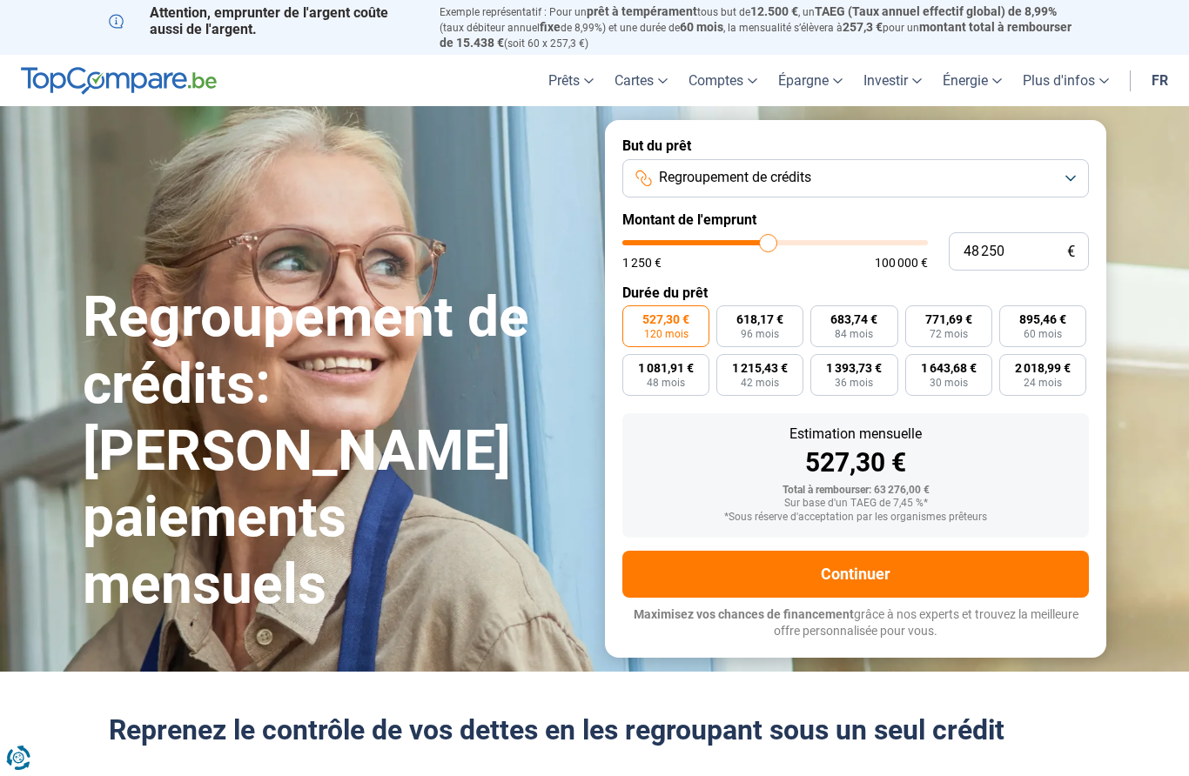
type input "48750"
type input "49 000"
type input "49000"
type input "49 250"
type input "49250"
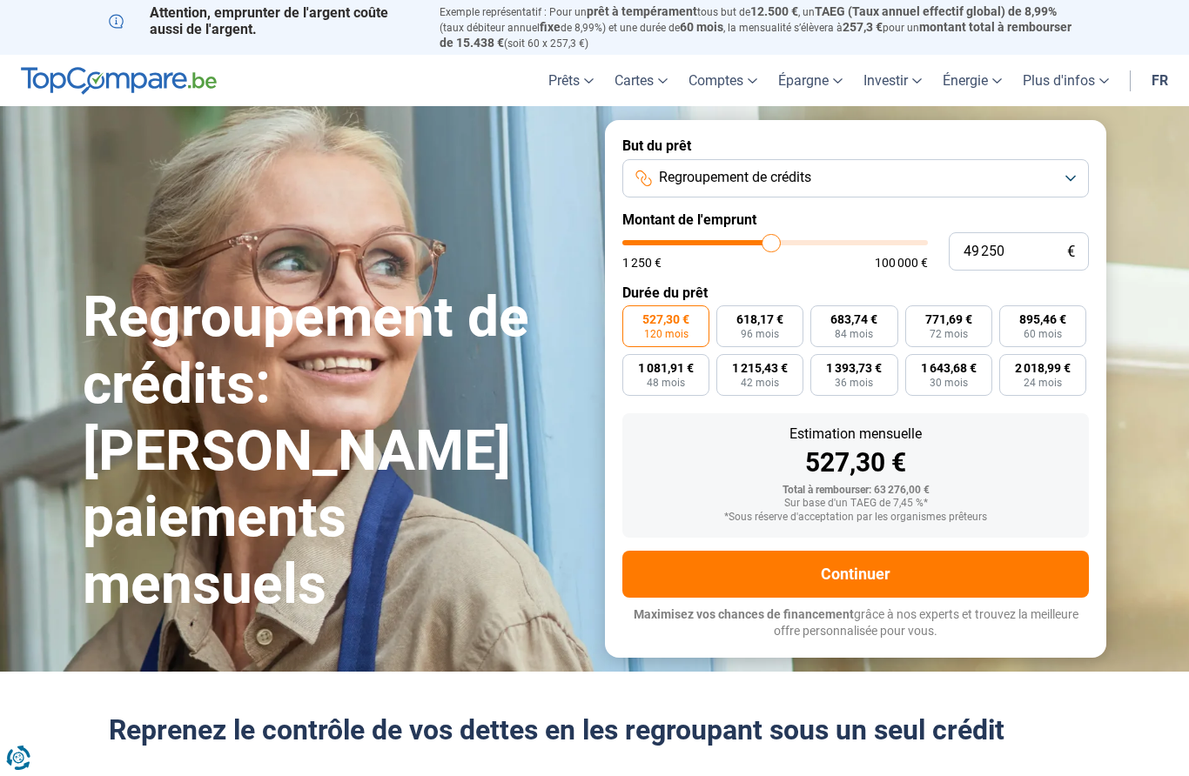
type input "49 500"
type input "49500"
type input "49 750"
type input "49750"
type input "50 250"
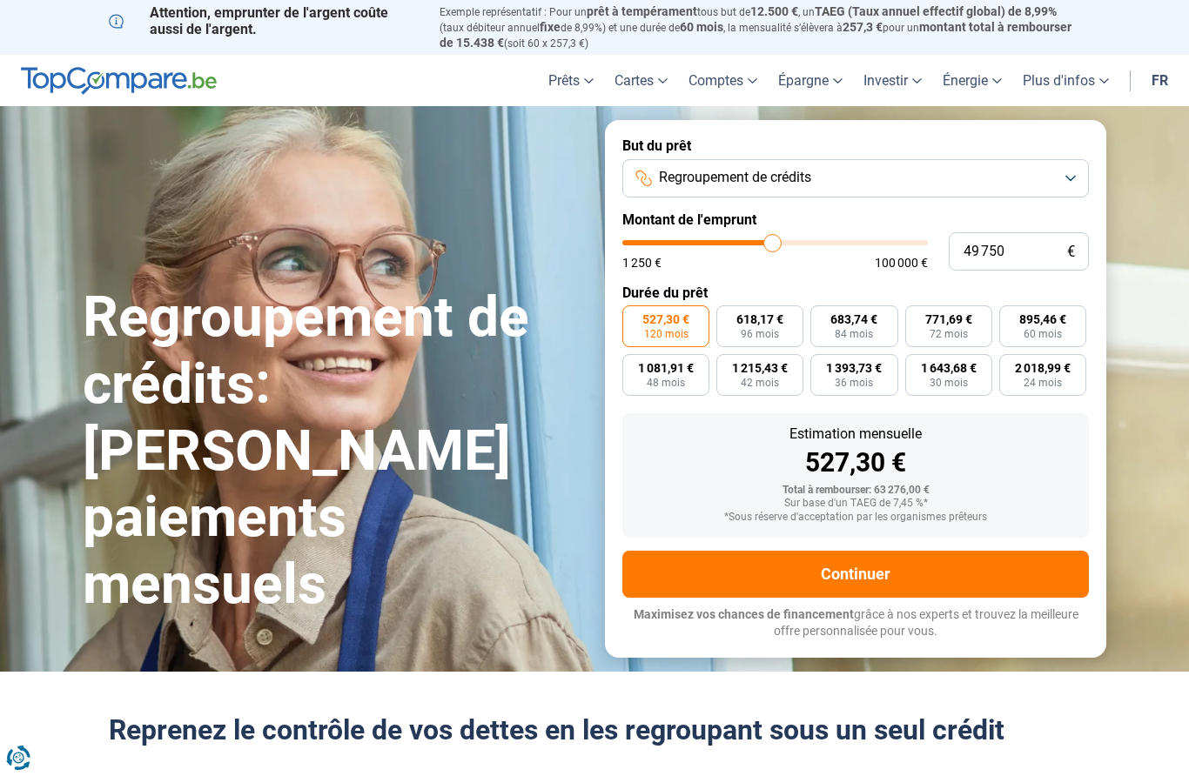
type input "50250"
type input "49 750"
type input "49750"
type input "50 250"
type input "50250"
